Goal: Task Accomplishment & Management: Use online tool/utility

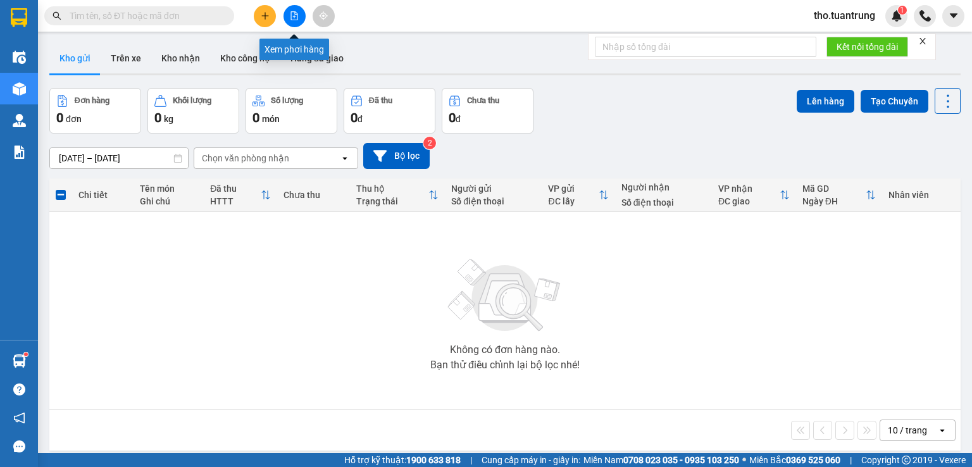
click at [288, 15] on button at bounding box center [295, 16] width 22 height 22
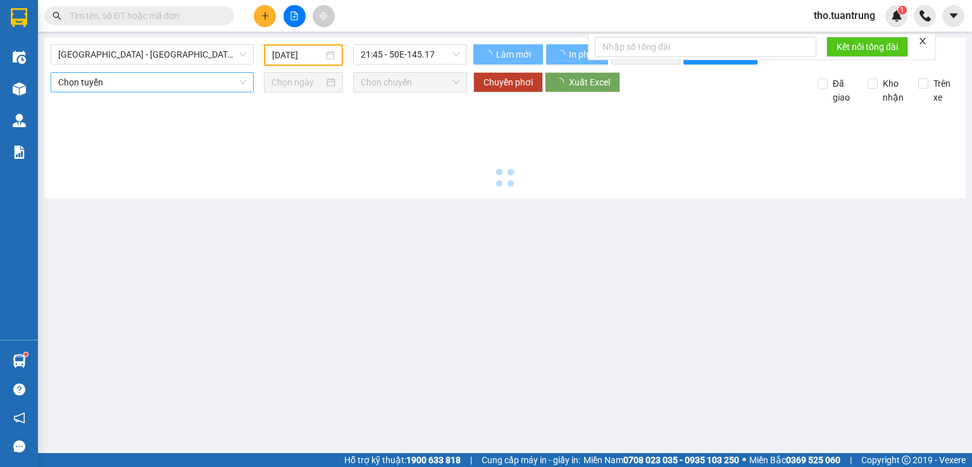
type input "[DATE]"
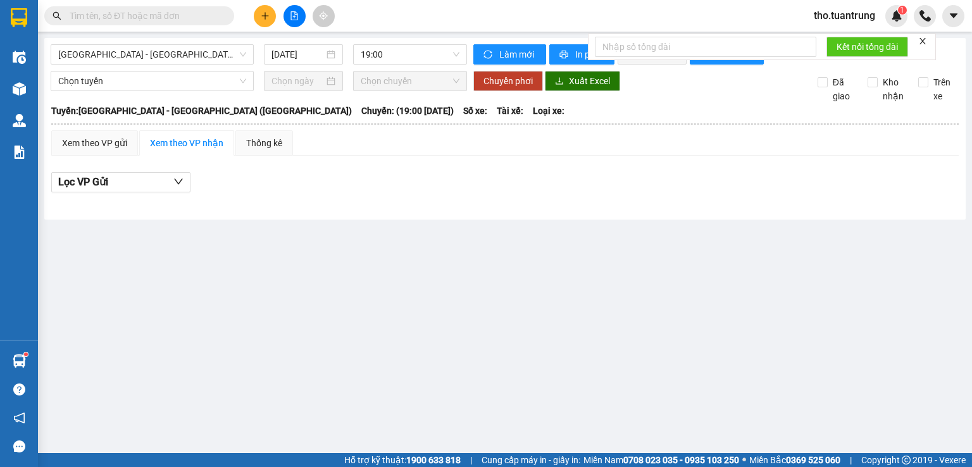
click at [261, 6] on button at bounding box center [265, 16] width 22 height 22
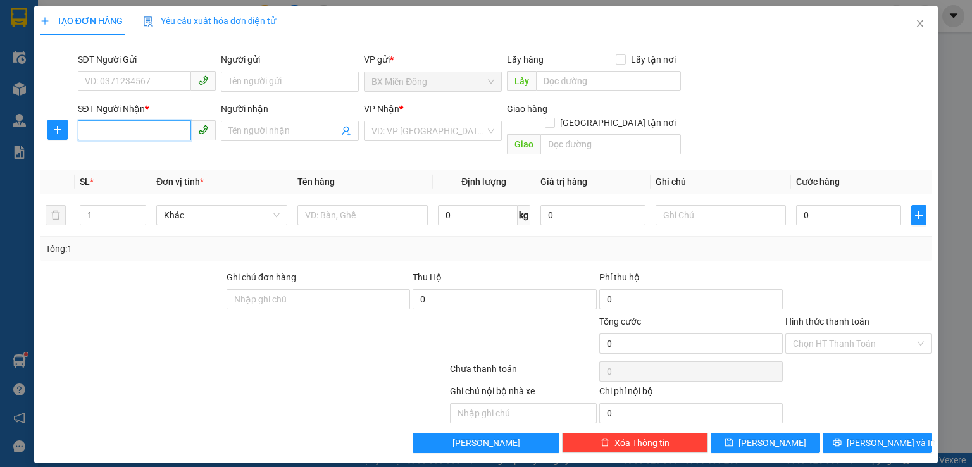
click at [161, 129] on input "SĐT Người Nhận *" at bounding box center [134, 130] width 113 height 20
click at [132, 159] on div "0833291666 - CHỊ BỐN" at bounding box center [146, 156] width 123 height 14
type input "0833291666"
type input "CHỊ BỐN"
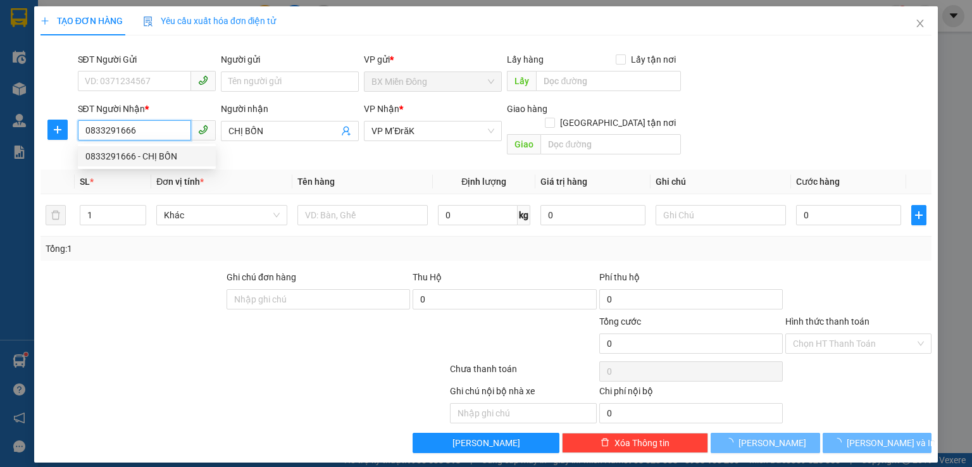
type input "60.000"
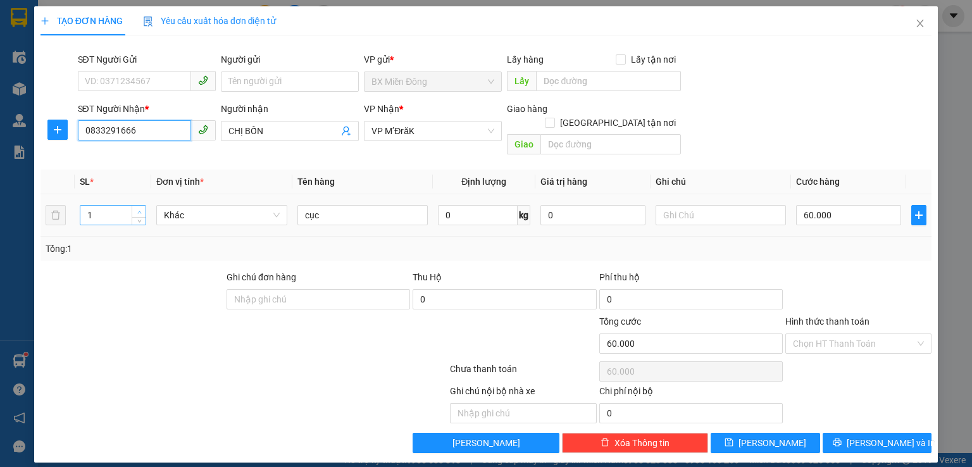
type input "0833291666"
click at [137, 208] on span "up" at bounding box center [139, 212] width 8 height 8
type input "4"
click at [137, 208] on span "up" at bounding box center [139, 212] width 8 height 8
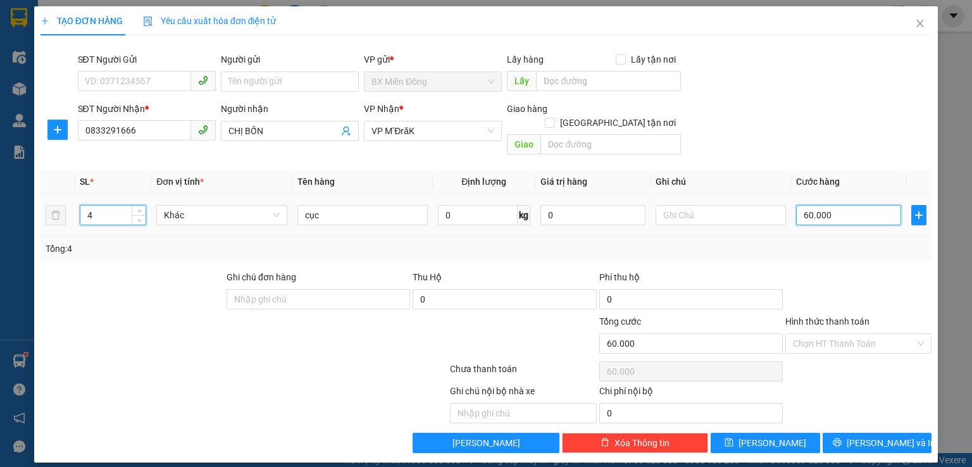
click at [866, 205] on input "60.000" at bounding box center [848, 215] width 105 height 20
type input "0"
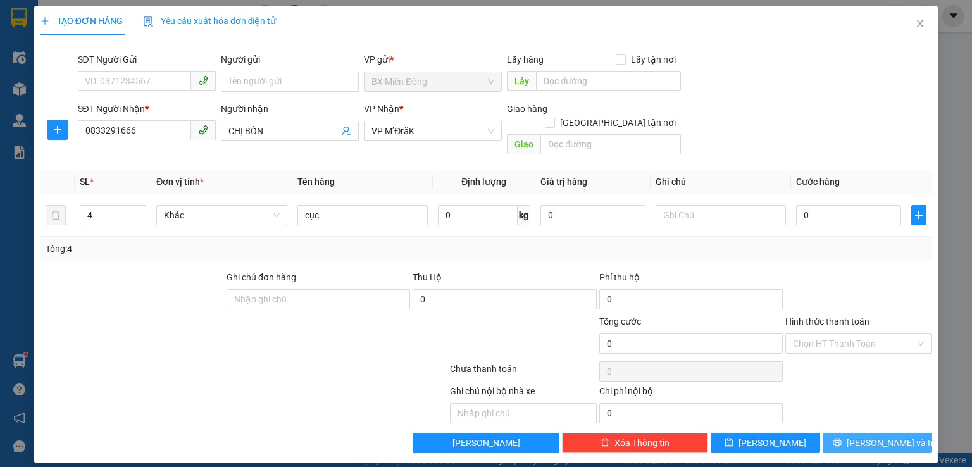
click at [867, 436] on span "[PERSON_NAME] và In" at bounding box center [891, 443] width 89 height 14
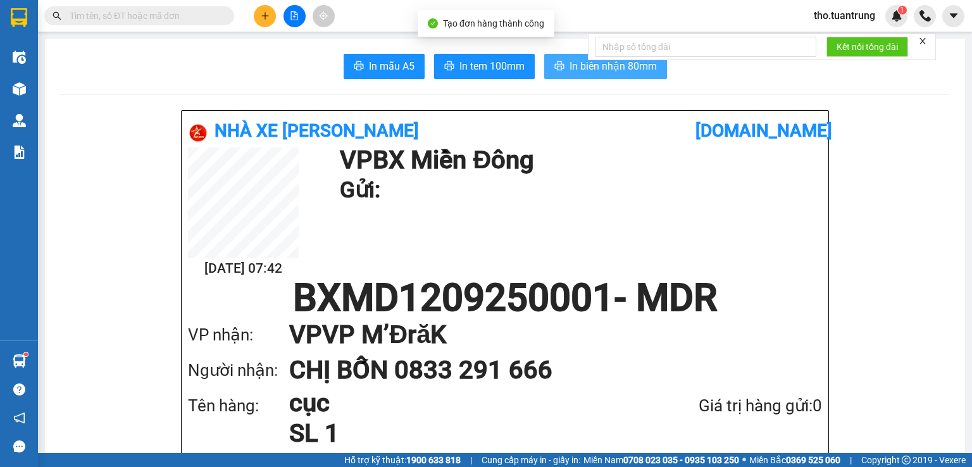
click at [610, 71] on span "In biên nhận 80mm" at bounding box center [613, 66] width 87 height 16
click at [291, 22] on button at bounding box center [295, 16] width 22 height 22
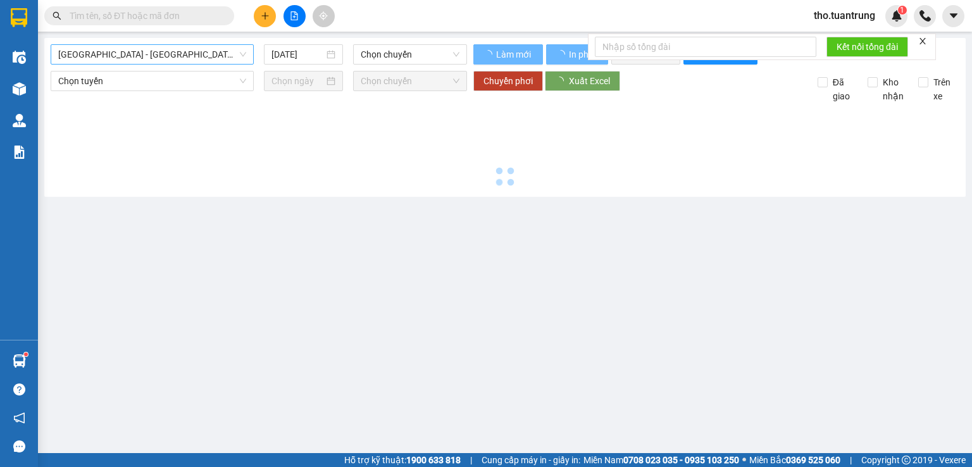
click at [127, 54] on span "[GEOGRAPHIC_DATA] - [GEOGRAPHIC_DATA] ([GEOGRAPHIC_DATA])" at bounding box center [152, 54] width 188 height 19
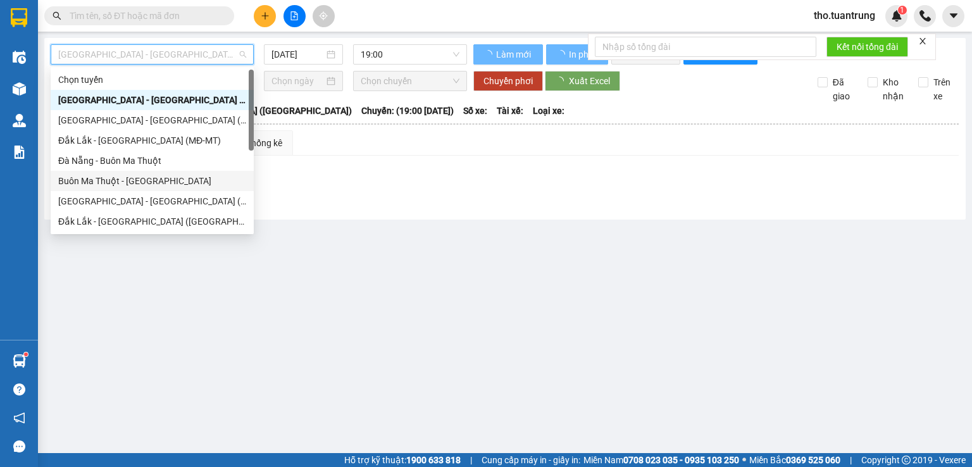
scroll to position [61, 0]
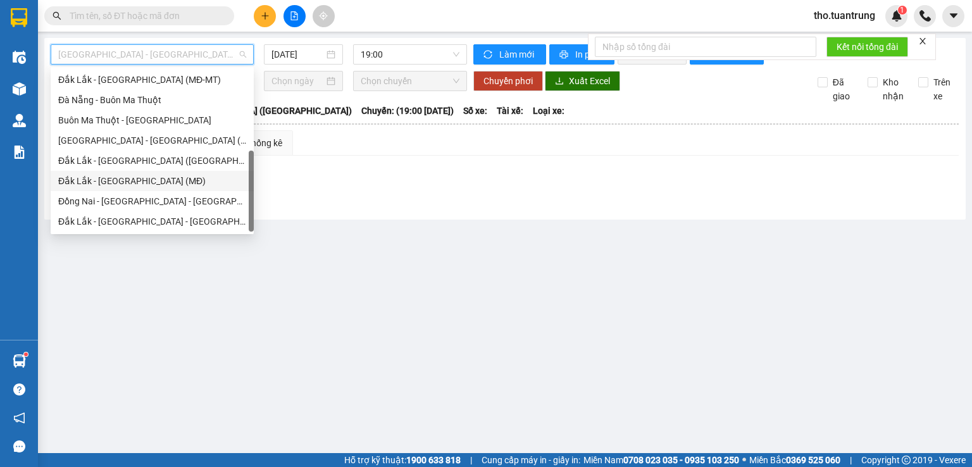
click at [105, 182] on div "Đắk Lắk - [GEOGRAPHIC_DATA] (MĐ)" at bounding box center [152, 181] width 188 height 14
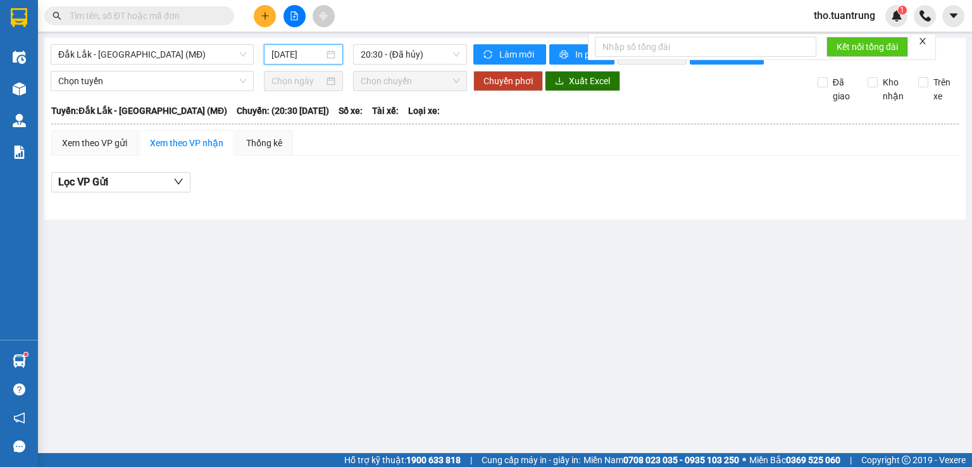
click at [290, 53] on input "[DATE]" at bounding box center [297, 54] width 52 height 14
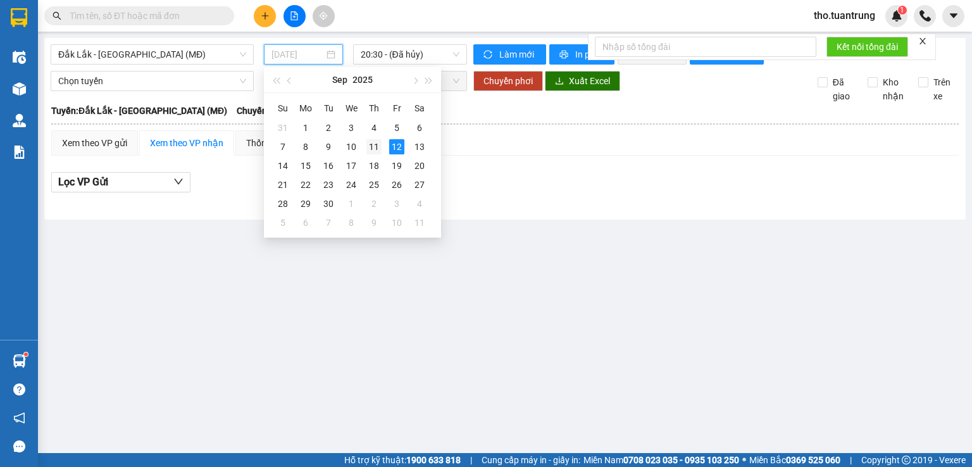
click at [377, 147] on div "11" at bounding box center [373, 146] width 15 height 15
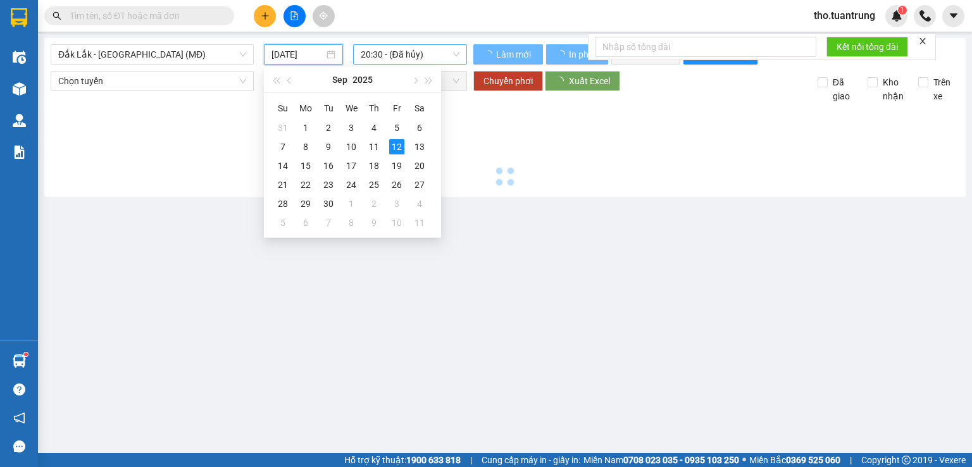
type input "[DATE]"
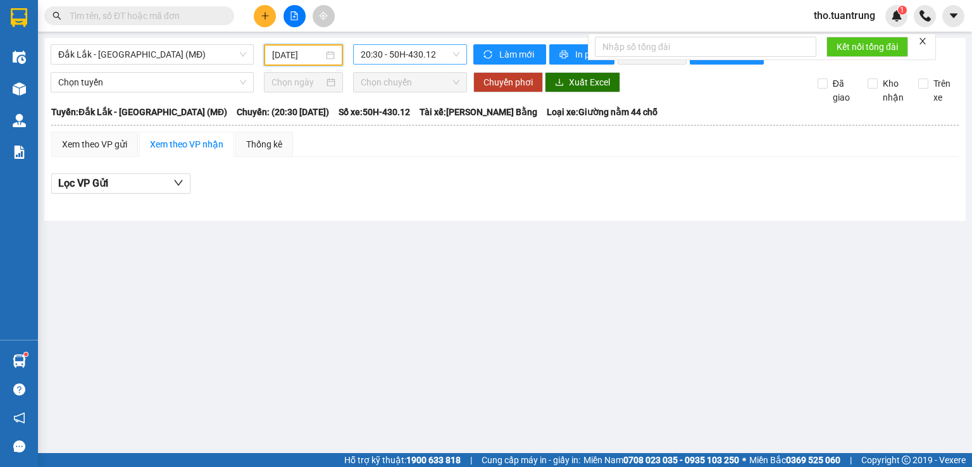
click at [383, 59] on span "20:30 - 50H-430.12" at bounding box center [410, 54] width 99 height 19
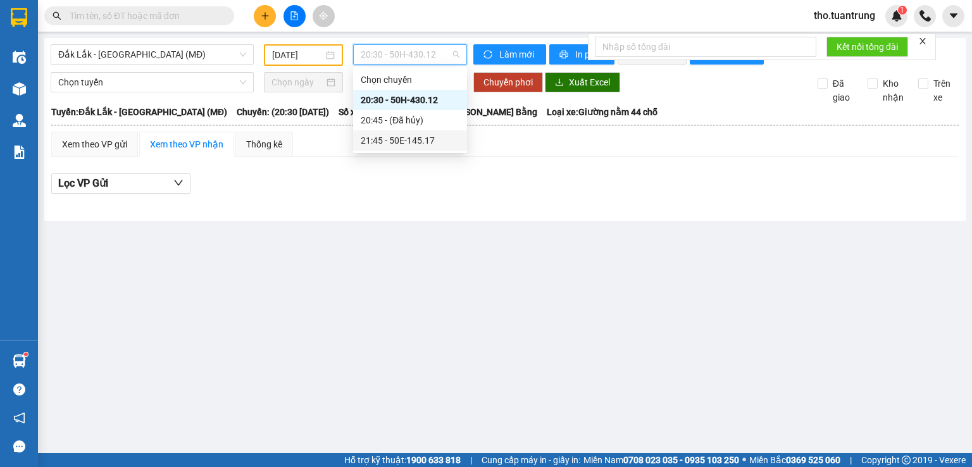
click at [406, 140] on div "21:45 - 50E-145.17" at bounding box center [410, 141] width 99 height 14
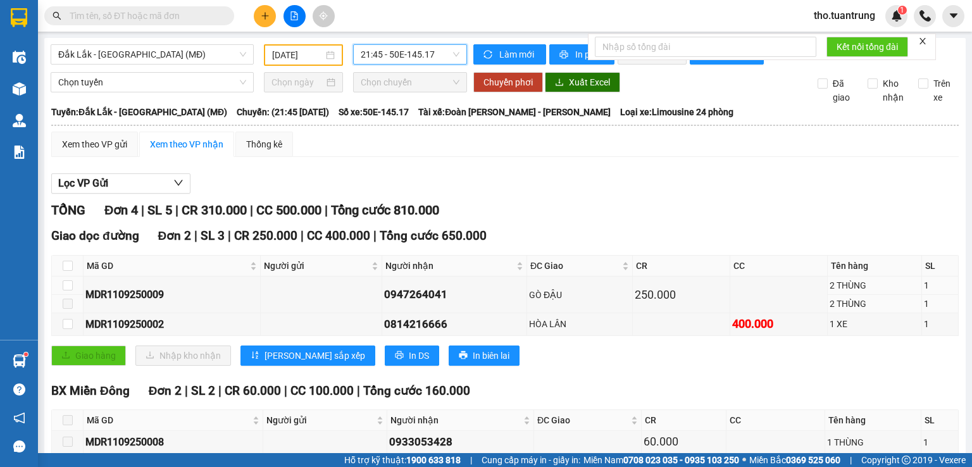
scroll to position [96, 0]
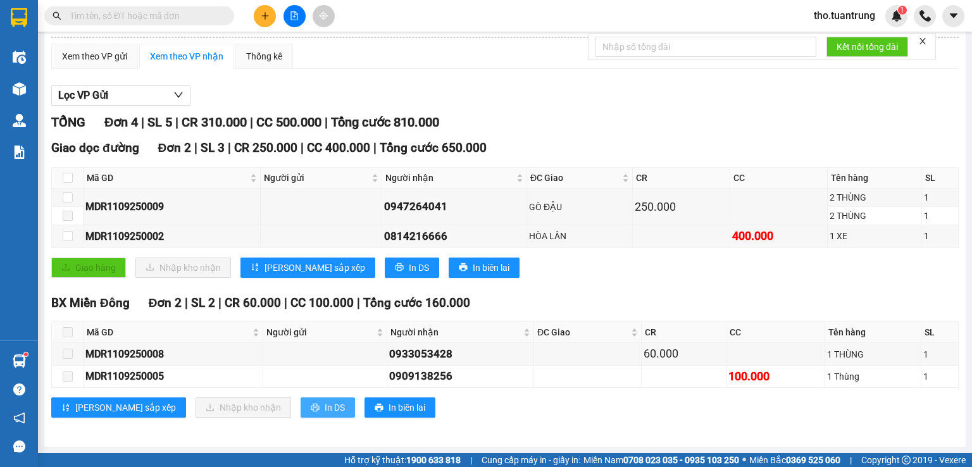
click at [325, 411] on span "In DS" at bounding box center [335, 408] width 20 height 14
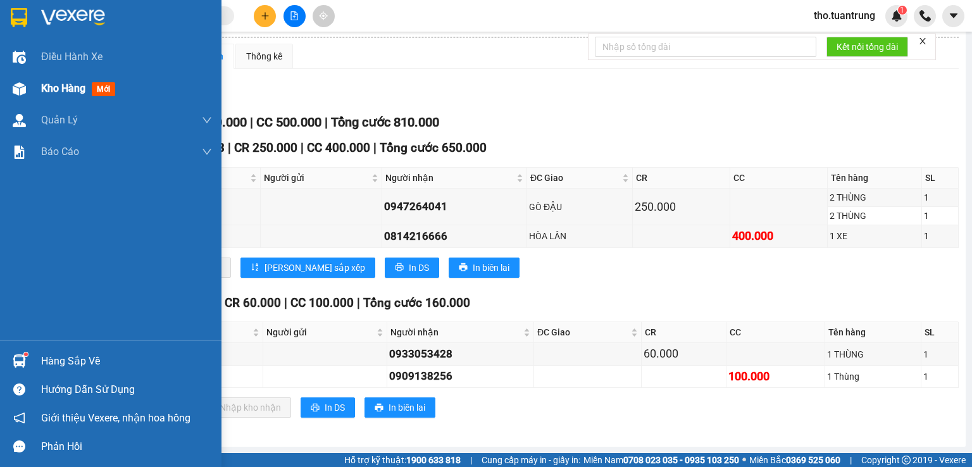
click at [17, 89] on img at bounding box center [19, 88] width 13 height 13
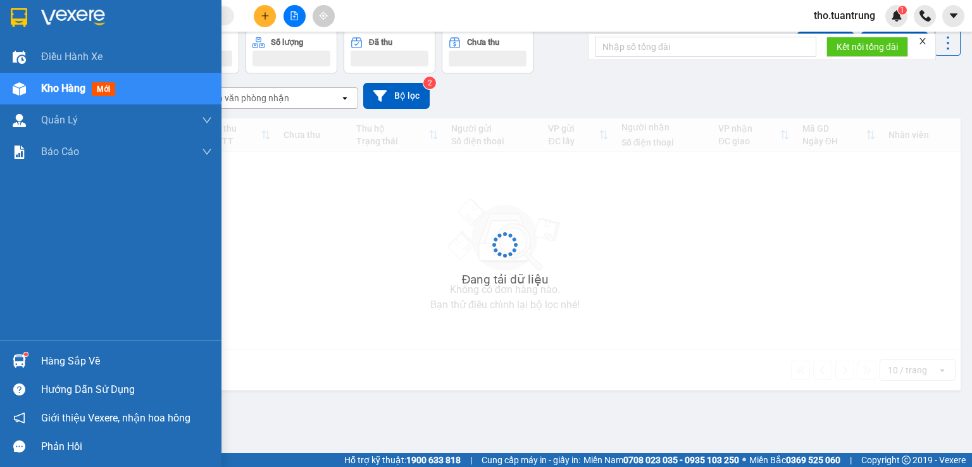
scroll to position [58, 0]
